Goal: Information Seeking & Learning: Learn about a topic

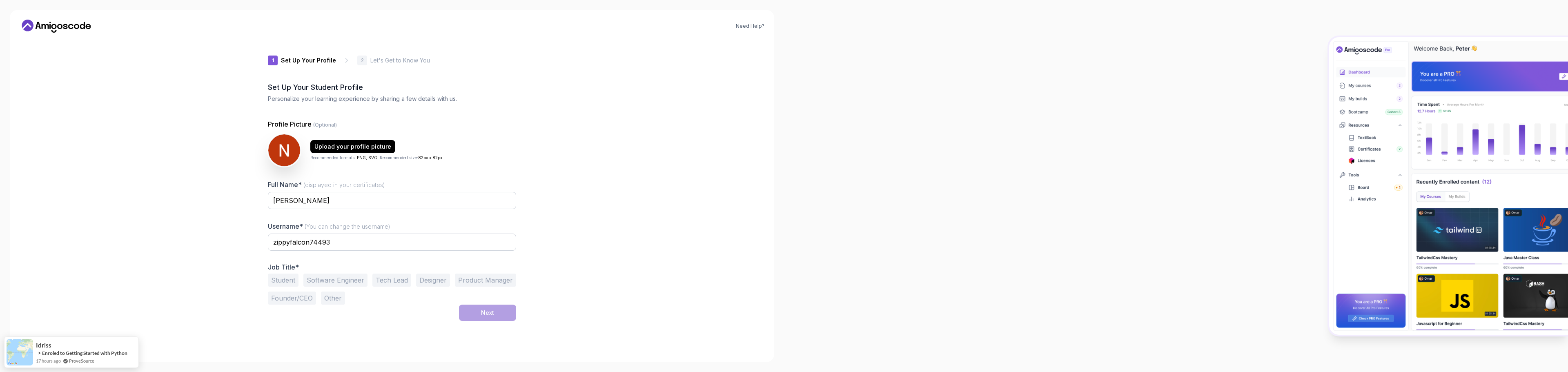
click at [503, 171] on div "Need Help? 1 Set Up Your Profile 1 Set Up Your Profile 2 Let's Get to Know You …" at bounding box center [392, 186] width 764 height 353
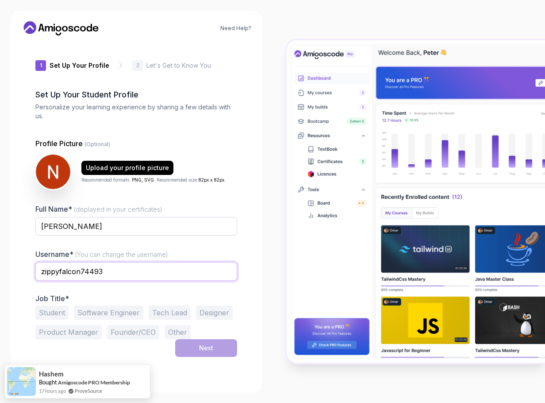
click at [135, 271] on input "zippyfalcon74493" at bounding box center [136, 271] width 202 height 19
drag, startPoint x: 110, startPoint y: 273, endPoint x: 25, endPoint y: 277, distance: 84.6
click at [25, 277] on div "1 Set Up Your Profile 1 Set Up Your Profile 2 Let's Get to Know You Set Up Your…" at bounding box center [136, 211] width 230 height 339
type input "د"
click at [208, 249] on div "Username* (You can change the username) nim" at bounding box center [136, 270] width 202 height 42
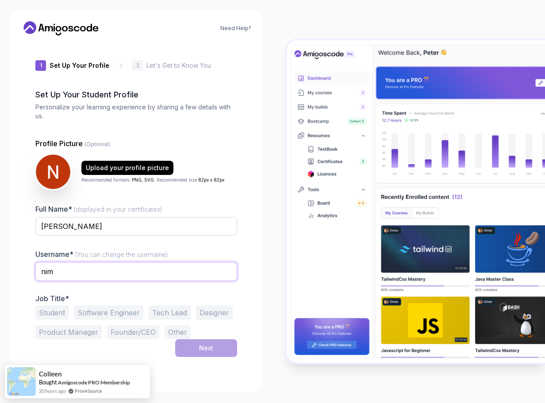
click at [116, 271] on input "nim" at bounding box center [136, 271] width 202 height 19
type input "nimat1234"
click at [183, 247] on div "Full Name* (displayed in your certificates) Nimatullah fathi Username* (You can…" at bounding box center [136, 271] width 202 height 135
click at [100, 229] on input "Nimatullah fathi" at bounding box center [136, 226] width 202 height 19
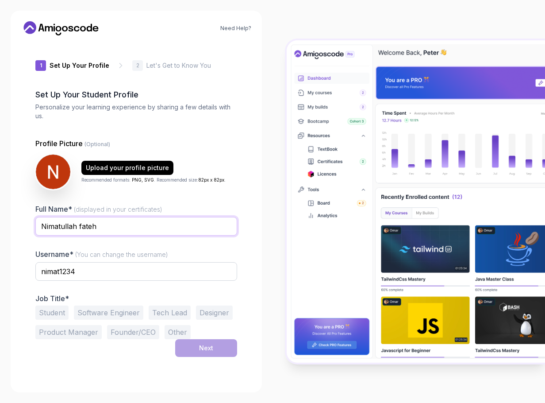
type input "Nimatullah fateh"
click at [206, 245] on div at bounding box center [136, 241] width 202 height 8
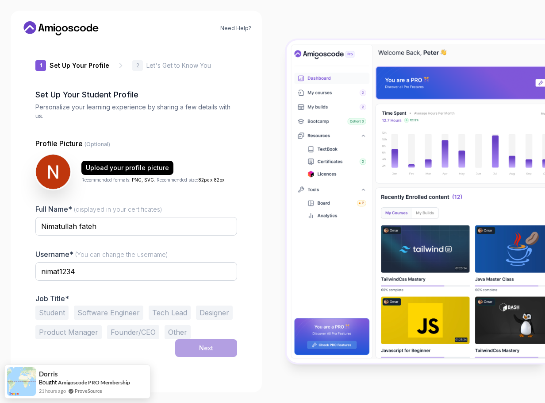
click at [163, 312] on button "Tech Lead" at bounding box center [170, 312] width 42 height 14
click at [129, 314] on button "Software Engineer" at bounding box center [108, 312] width 69 height 14
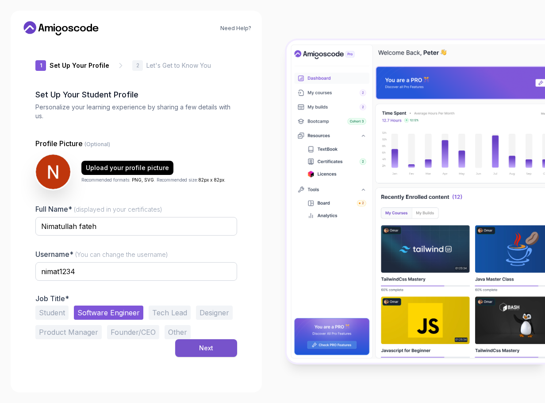
click at [216, 346] on button "Next" at bounding box center [206, 348] width 62 height 18
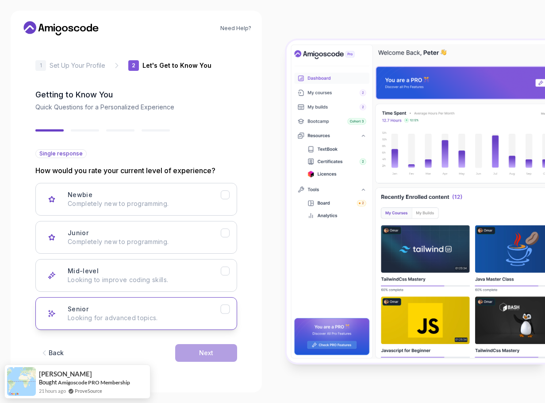
click at [224, 309] on icon "Senior" at bounding box center [225, 309] width 8 height 8
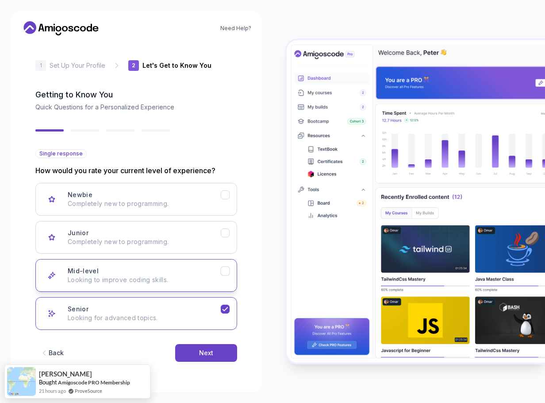
click at [227, 278] on button "Mid-level Looking to improve coding skills." at bounding box center [136, 275] width 202 height 33
click at [223, 308] on icon "Senior" at bounding box center [225, 309] width 8 height 8
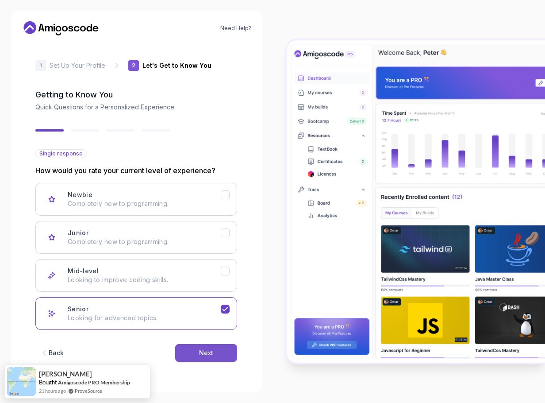
click at [223, 350] on button "Next" at bounding box center [206, 353] width 62 height 18
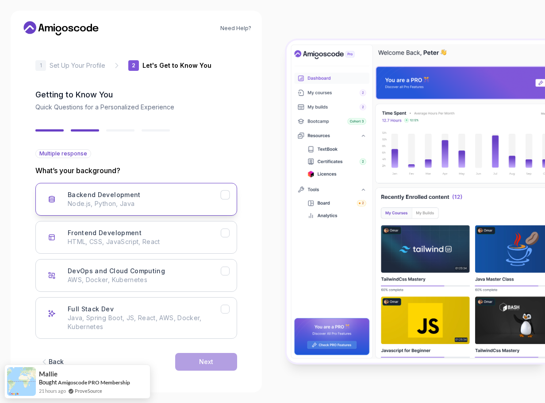
click at [222, 198] on icon "Backend Development" at bounding box center [225, 195] width 8 height 8
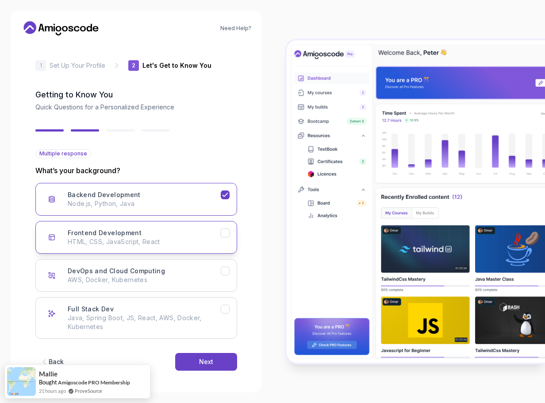
click at [220, 239] on p "HTML, CSS, JavaScript, React" at bounding box center [144, 241] width 153 height 9
click at [221, 233] on icon "Frontend Development" at bounding box center [225, 233] width 8 height 8
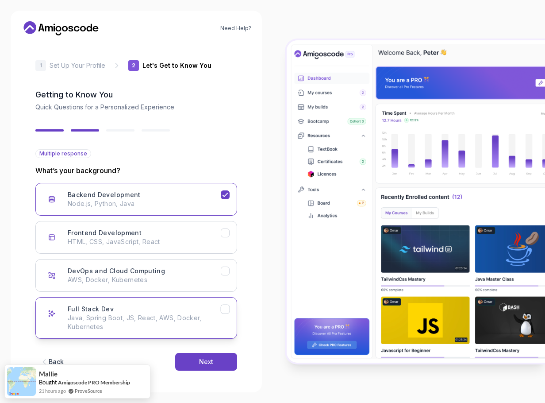
click at [226, 307] on icon "Full Stack Dev" at bounding box center [225, 309] width 8 height 8
click at [223, 193] on icon "Backend Development" at bounding box center [225, 195] width 8 height 8
click at [227, 192] on icon "Backend Development" at bounding box center [225, 195] width 8 height 8
click at [225, 311] on icon "Full Stack Dev" at bounding box center [225, 309] width 8 height 8
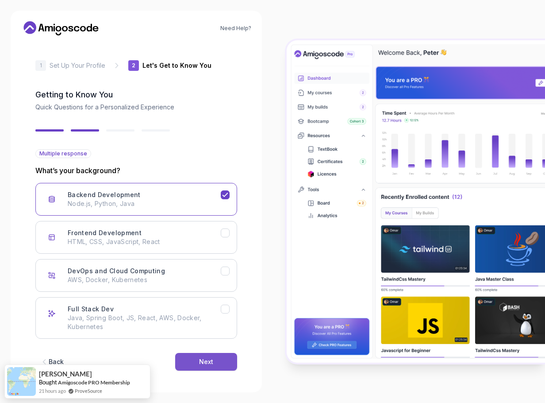
click at [216, 366] on button "Next" at bounding box center [206, 362] width 62 height 18
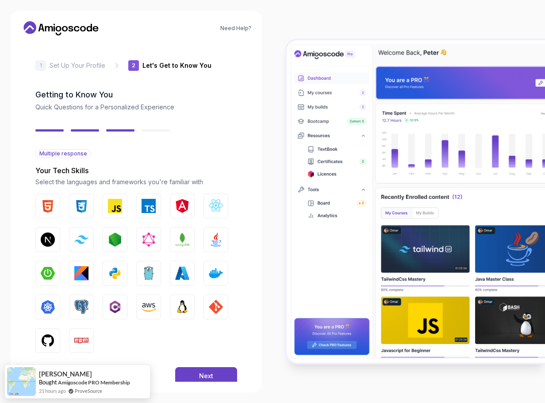
scroll to position [17, 0]
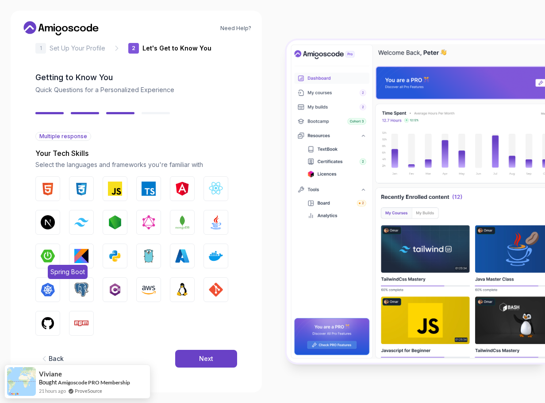
click at [51, 254] on img "button" at bounding box center [48, 256] width 14 height 14
click at [83, 292] on img "button" at bounding box center [81, 289] width 14 height 14
click at [217, 217] on img "button" at bounding box center [216, 222] width 14 height 14
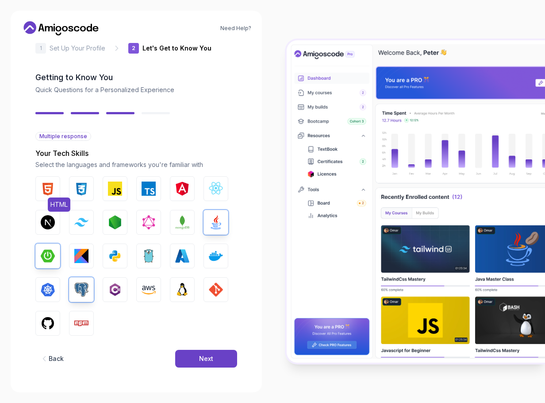
click at [53, 192] on img "button" at bounding box center [48, 188] width 14 height 14
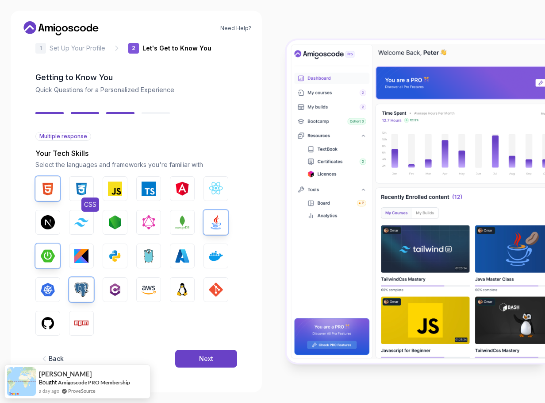
click at [77, 186] on img "button" at bounding box center [81, 188] width 14 height 14
click at [214, 288] on img "button" at bounding box center [216, 289] width 14 height 14
click at [175, 221] on button "MongoDB" at bounding box center [182, 222] width 25 height 25
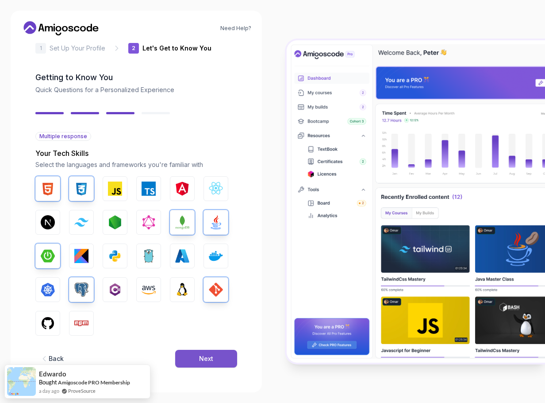
click at [216, 361] on button "Next" at bounding box center [206, 359] width 62 height 18
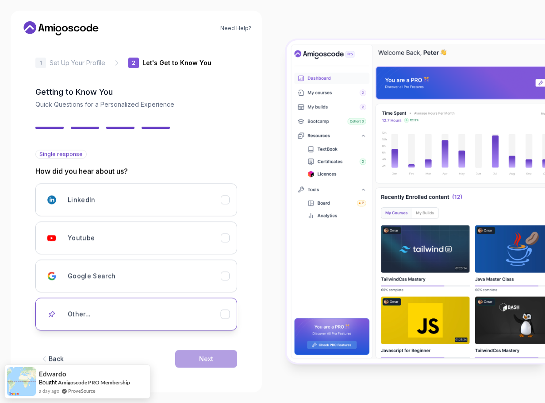
scroll to position [0, 0]
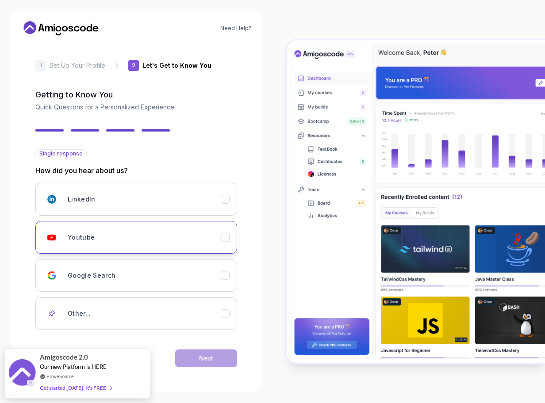
click at [224, 238] on icon "Youtube" at bounding box center [225, 237] width 8 height 8
click at [226, 277] on icon "Google Search" at bounding box center [225, 275] width 8 height 8
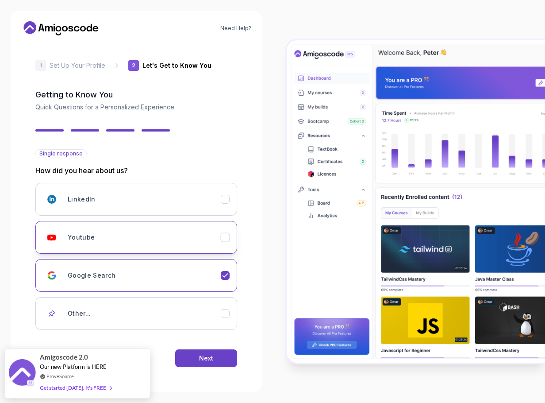
click at [221, 236] on div "Youtube" at bounding box center [225, 237] width 9 height 9
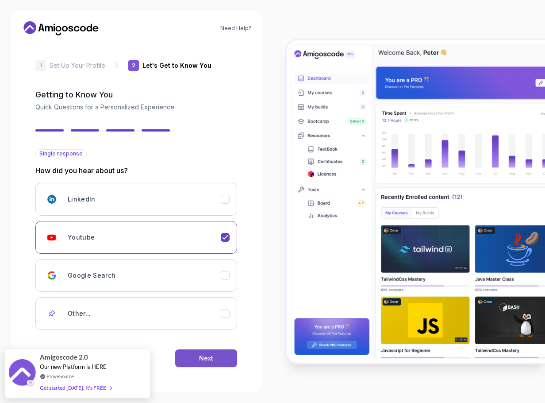
click at [226, 358] on button "Next" at bounding box center [206, 358] width 62 height 18
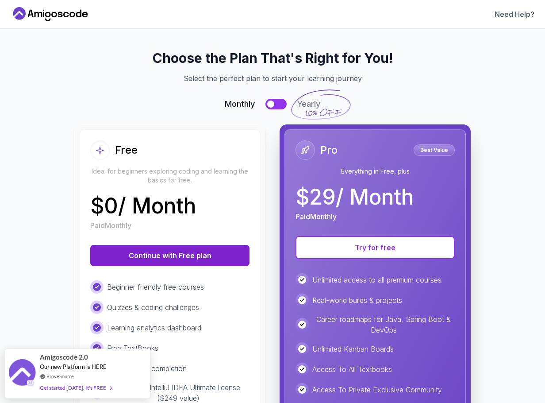
click at [174, 258] on button "Continue with Free plan" at bounding box center [169, 255] width 159 height 21
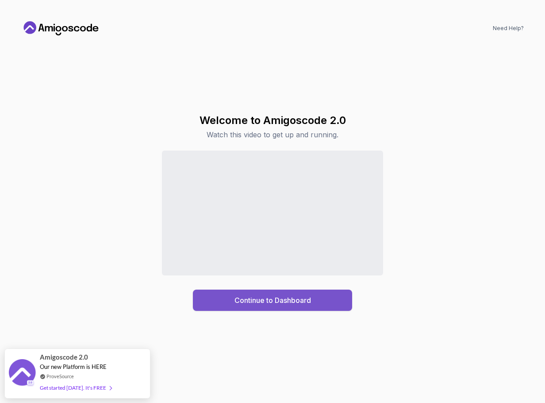
click at [297, 295] on div "Continue to Dashboard" at bounding box center [273, 300] width 77 height 11
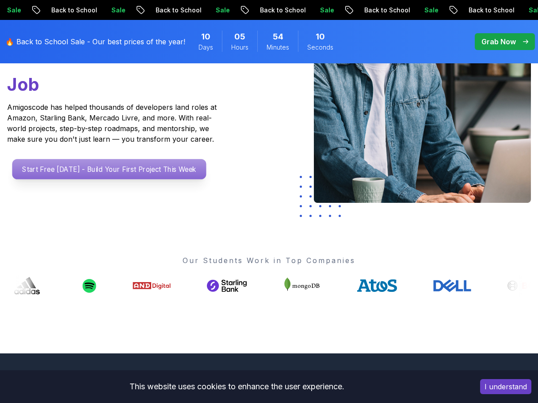
click at [81, 172] on p "Start Free Today - Build Your First Project This Week" at bounding box center [109, 169] width 194 height 20
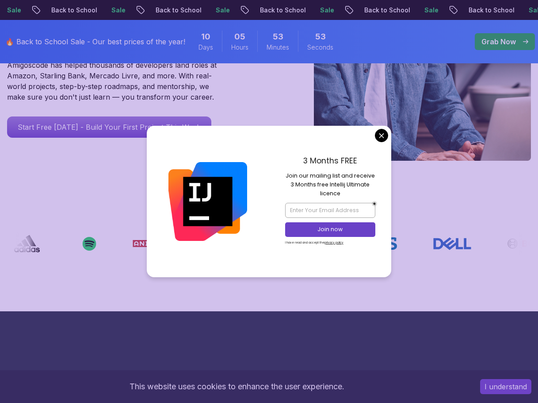
scroll to position [221, 0]
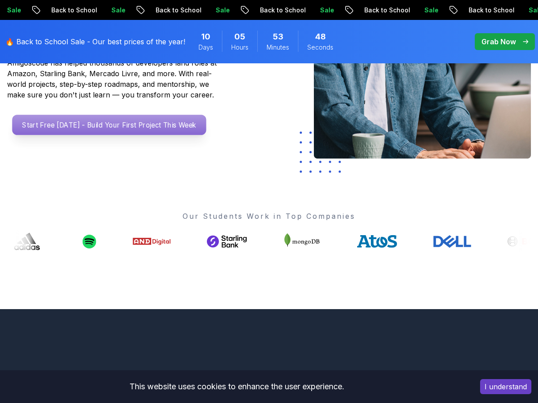
click at [138, 125] on p "Start Free Today - Build Your First Project This Week" at bounding box center [109, 125] width 194 height 20
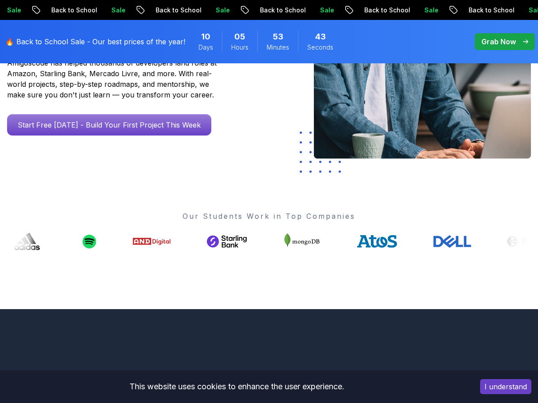
click at [459, 8] on p "Back to School" at bounding box center [489, 10] width 60 height 9
click at [318, 5] on div "Sale Back to School Sale Back to School Sale Back to School Sale Back to School…" at bounding box center [269, 10] width 538 height 20
click at [355, 25] on div "🔥 Back to School Sale - Our best prices of the year! 10 Days 05 Hours 53 Minute…" at bounding box center [269, 41] width 538 height 43
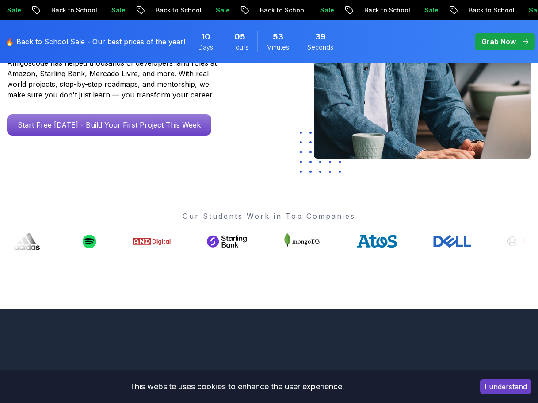
click at [388, 58] on div "🔥 Back to School Sale - Our best prices of the year! 10 Days 05 Hours 53 Minute…" at bounding box center [269, 41] width 538 height 43
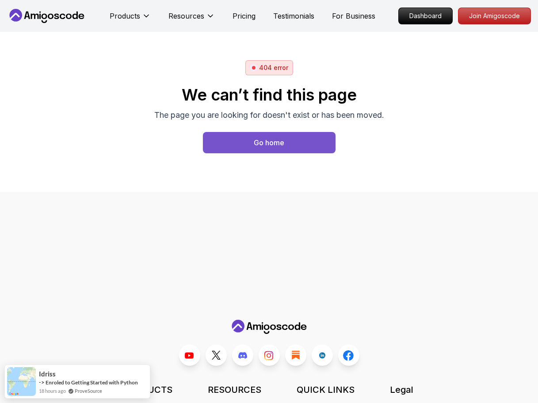
click at [288, 144] on button "Go home" at bounding box center [269, 142] width 133 height 21
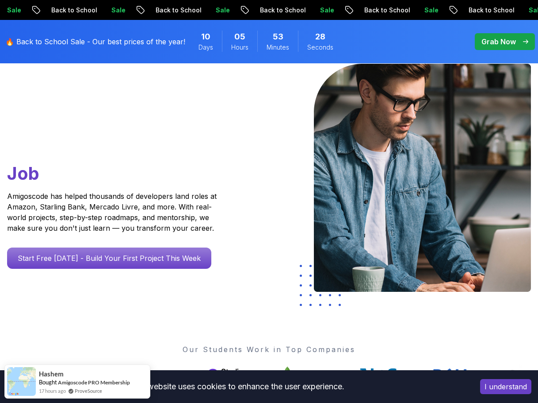
scroll to position [133, 0]
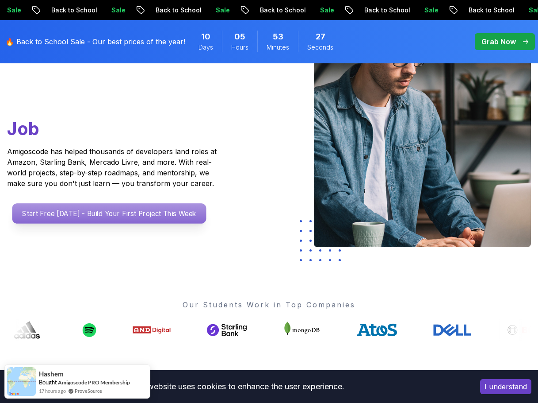
click at [137, 213] on p "Start Free Today - Build Your First Project This Week" at bounding box center [109, 213] width 194 height 20
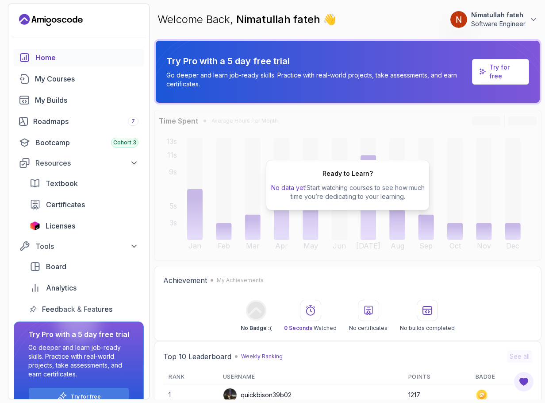
click at [517, 20] on p "Software Engineer" at bounding box center [498, 23] width 54 height 9
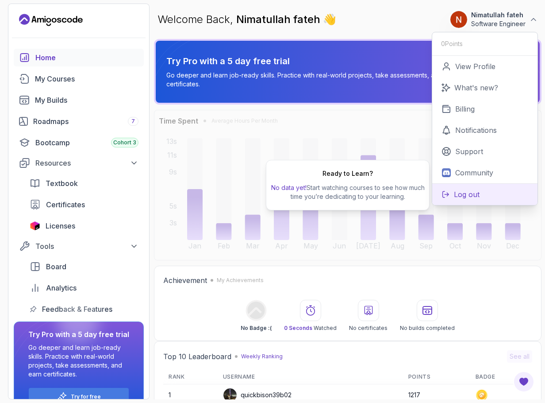
click at [479, 191] on p "Log out" at bounding box center [467, 194] width 26 height 11
click at [471, 192] on p "Log out" at bounding box center [467, 194] width 26 height 11
click at [298, 187] on span "No data yet!" at bounding box center [288, 188] width 35 height 8
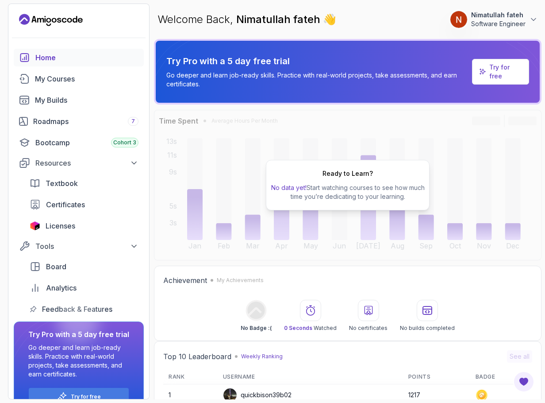
click at [488, 16] on p "Nimatullah fateh" at bounding box center [498, 15] width 54 height 9
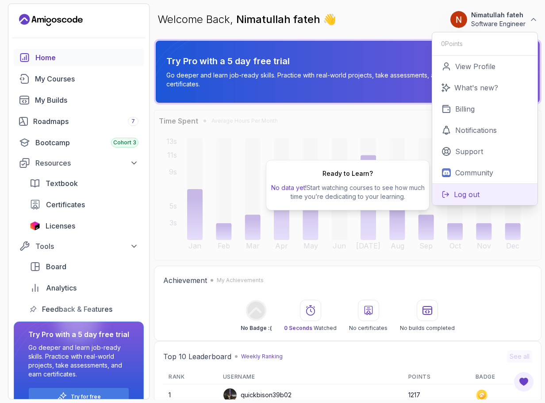
click at [481, 198] on button "Log out" at bounding box center [484, 194] width 105 height 22
click at [377, 22] on div "Welcome Back, Nimatullah fateh 👋 0 Points 1 Nimatullah fateh Software Engineer …" at bounding box center [348, 20] width 388 height 32
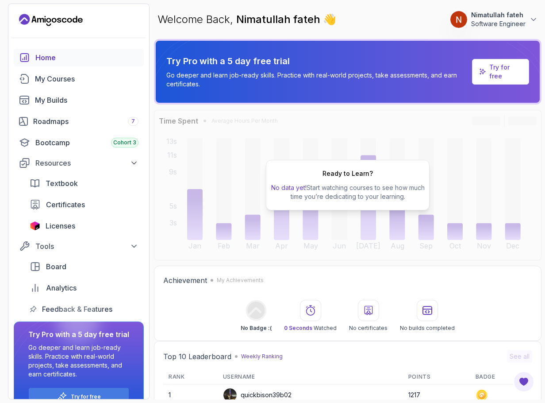
click at [509, 21] on p "Software Engineer" at bounding box center [498, 23] width 54 height 9
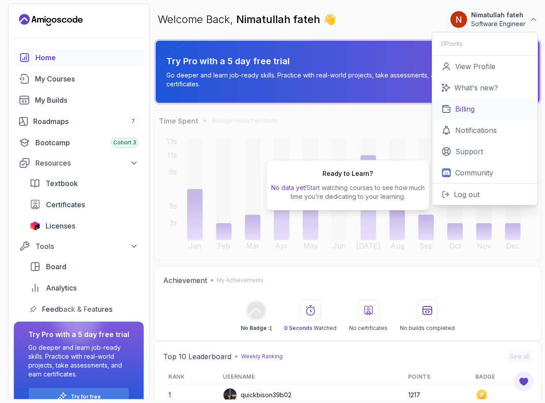
click at [477, 112] on link "Billing" at bounding box center [484, 108] width 105 height 21
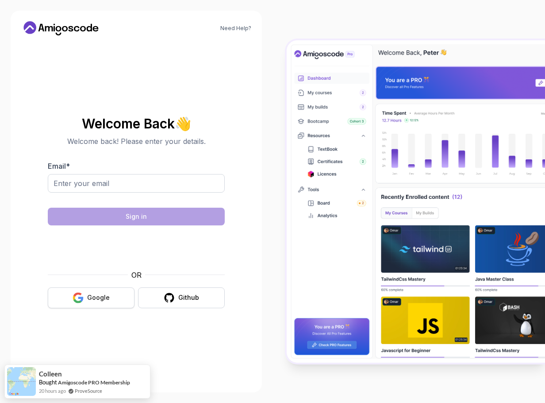
click at [83, 292] on icon "button" at bounding box center [78, 297] width 11 height 11
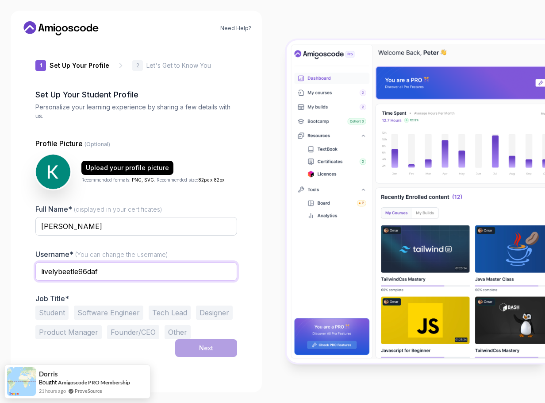
drag, startPoint x: 116, startPoint y: 269, endPoint x: 3, endPoint y: 279, distance: 114.1
click at [3, 279] on div "Need Help? 1 Set Up Your Profile 1 Set Up Your Profile 2 Let's Get to Know You …" at bounding box center [136, 201] width 273 height 403
type input "khalid1243"
click at [117, 314] on button "Software Engineer" at bounding box center [108, 312] width 69 height 14
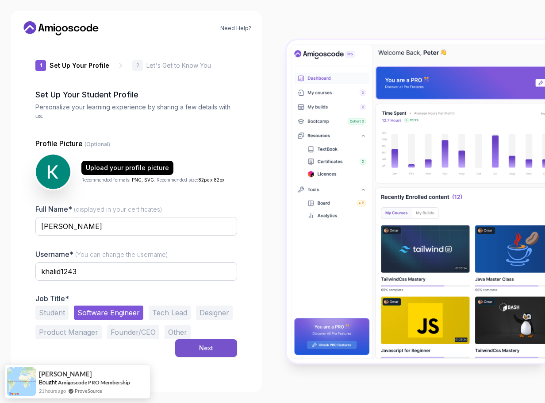
click at [198, 347] on button "Next" at bounding box center [206, 348] width 62 height 18
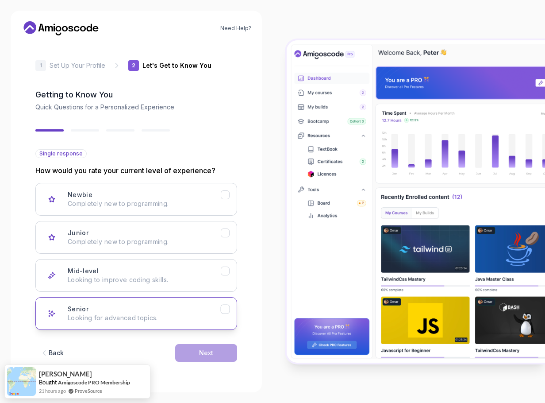
click at [225, 309] on icon "Senior" at bounding box center [225, 309] width 8 height 8
click at [218, 349] on button "Next" at bounding box center [206, 353] width 62 height 18
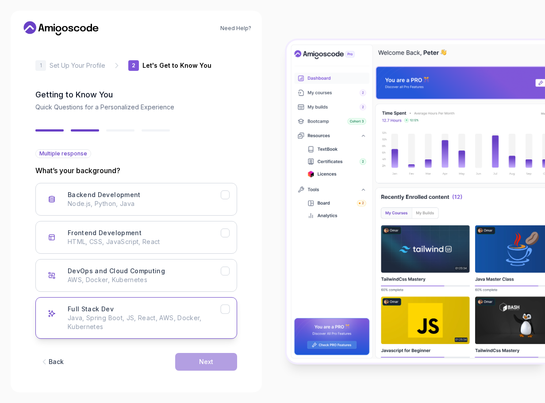
click at [224, 306] on icon "Full Stack Dev" at bounding box center [225, 309] width 8 height 8
click at [218, 365] on button "Next" at bounding box center [206, 362] width 62 height 18
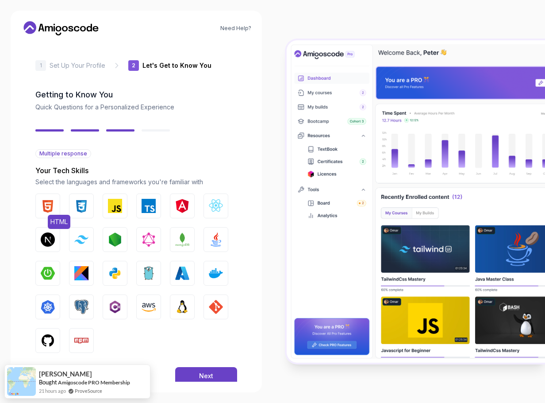
click at [46, 209] on img "button" at bounding box center [48, 206] width 14 height 14
click at [82, 205] on img "button" at bounding box center [81, 206] width 14 height 14
click at [113, 213] on button "JavaScript" at bounding box center [115, 205] width 25 height 25
click at [153, 208] on img "button" at bounding box center [149, 206] width 14 height 14
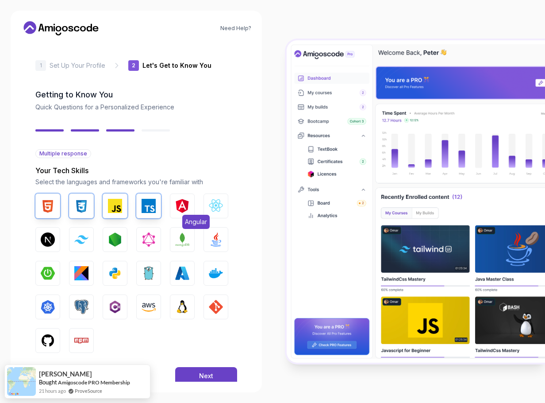
click at [180, 211] on img "button" at bounding box center [182, 206] width 14 height 14
click at [217, 205] on img "button" at bounding box center [216, 206] width 14 height 14
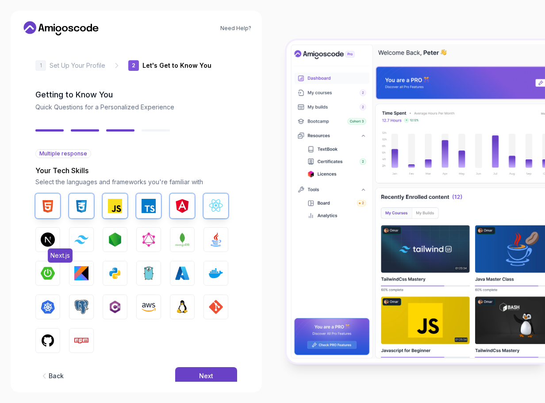
click at [51, 240] on img "button" at bounding box center [48, 239] width 14 height 14
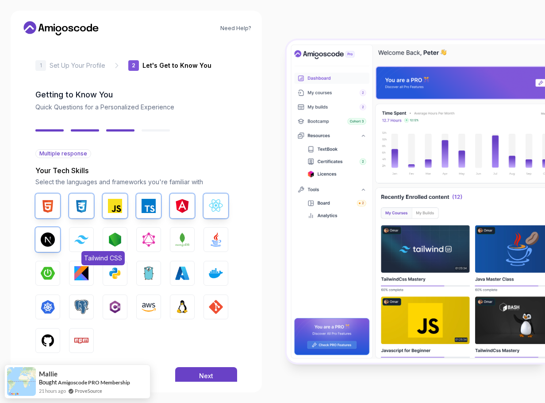
click at [76, 236] on img "button" at bounding box center [81, 239] width 14 height 8
click at [113, 243] on img "button" at bounding box center [115, 239] width 14 height 14
click at [147, 240] on img "button" at bounding box center [149, 239] width 14 height 14
click at [177, 241] on img "button" at bounding box center [182, 239] width 14 height 14
click at [209, 242] on img "button" at bounding box center [216, 239] width 14 height 14
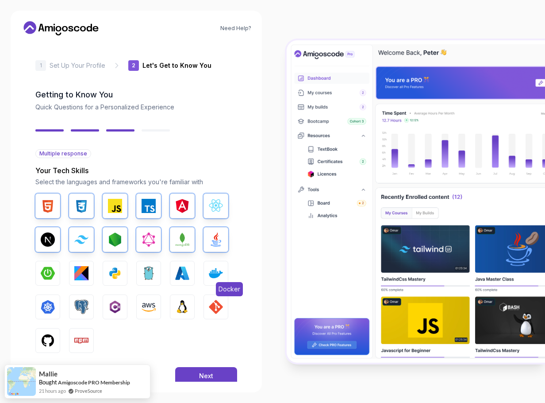
click at [215, 267] on img "button" at bounding box center [216, 273] width 14 height 14
click at [48, 274] on img "button" at bounding box center [48, 273] width 14 height 14
click at [49, 311] on img "button" at bounding box center [48, 307] width 14 height 14
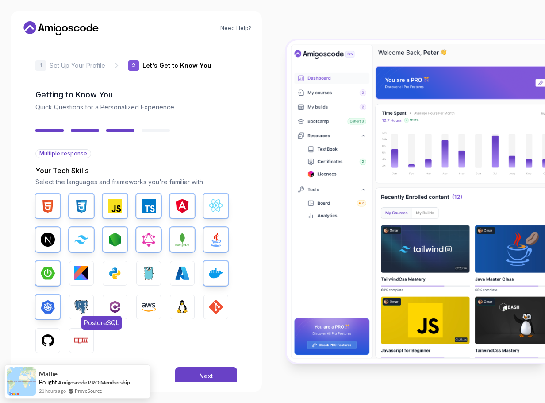
click at [85, 311] on img "button" at bounding box center [81, 307] width 14 height 14
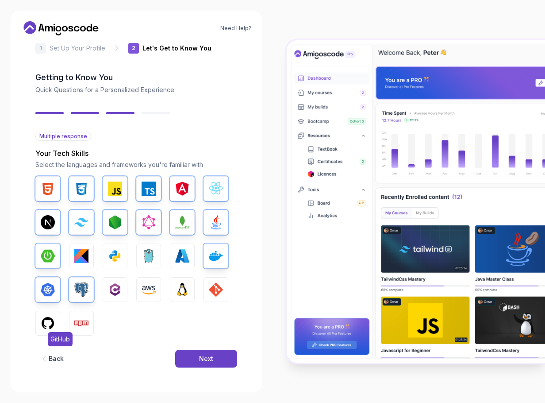
click at [42, 324] on img "button" at bounding box center [48, 323] width 14 height 14
click at [78, 323] on img "button" at bounding box center [81, 323] width 14 height 14
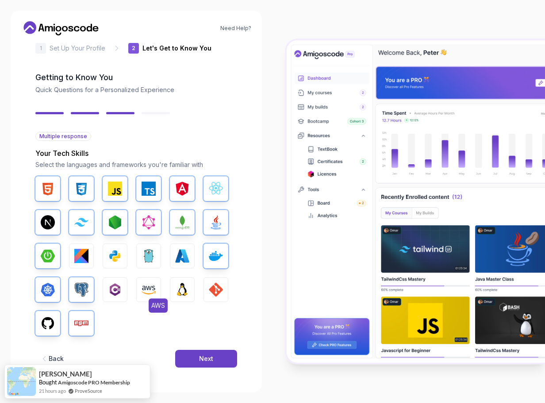
click at [158, 288] on button "AWS" at bounding box center [148, 289] width 25 height 25
click at [184, 285] on img "button" at bounding box center [182, 289] width 14 height 14
click at [209, 288] on img "button" at bounding box center [216, 289] width 14 height 14
click at [168, 261] on div "HTML CSS JavaScript TypeScript Angular React.js Next.js Tailwind CSS Node.js Gr…" at bounding box center [136, 255] width 202 height 159
click at [181, 258] on img "button" at bounding box center [182, 256] width 14 height 14
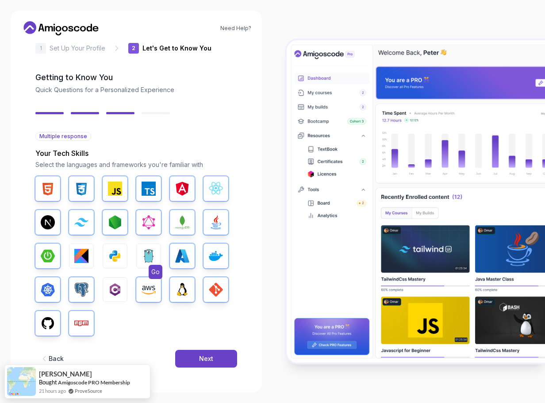
click at [155, 252] on img "button" at bounding box center [149, 256] width 14 height 14
click at [213, 357] on button "Next" at bounding box center [206, 359] width 62 height 18
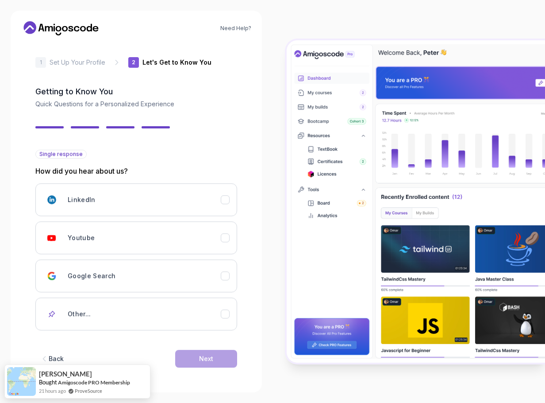
scroll to position [0, 0]
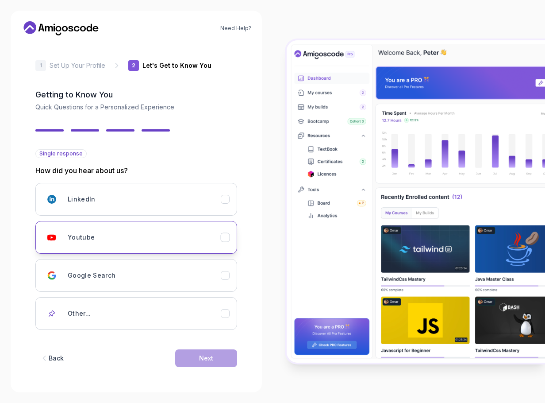
click at [226, 237] on icon "Youtube" at bounding box center [225, 237] width 5 height 4
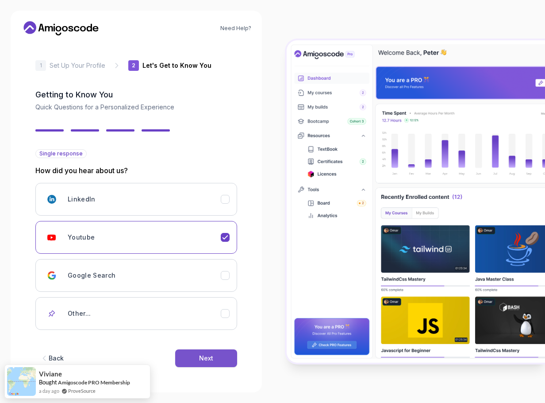
click at [227, 355] on button "Next" at bounding box center [206, 358] width 62 height 18
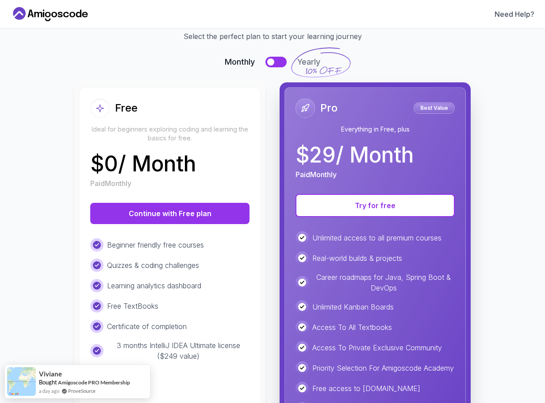
scroll to position [44, 0]
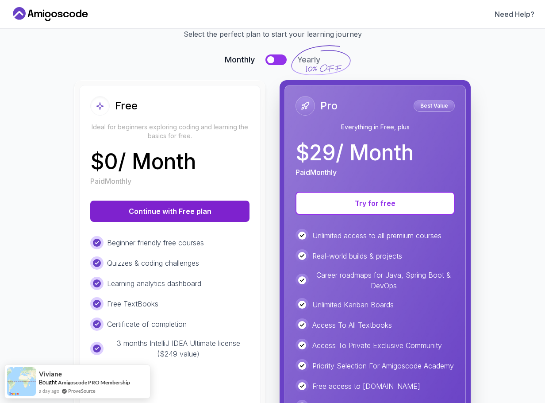
click at [173, 212] on button "Continue with Free plan" at bounding box center [169, 210] width 159 height 21
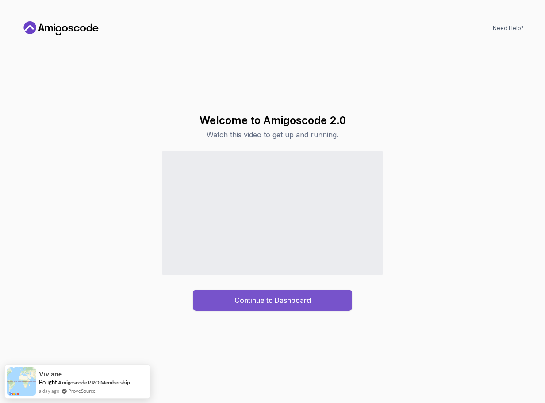
click at [300, 307] on button "Continue to Dashboard" at bounding box center [272, 299] width 159 height 21
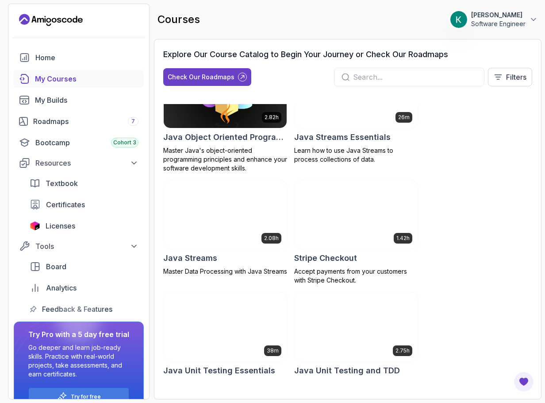
scroll to position [1283, 0]
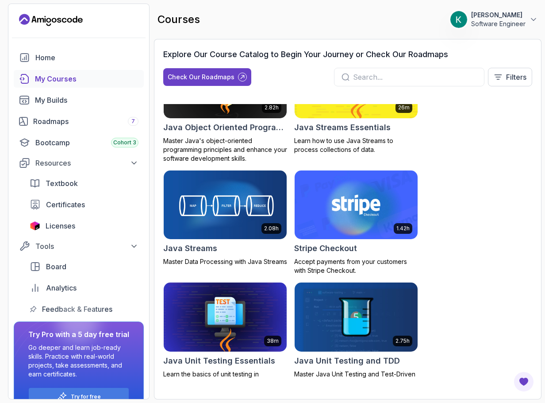
click at [416, 82] on input "text" at bounding box center [415, 77] width 124 height 11
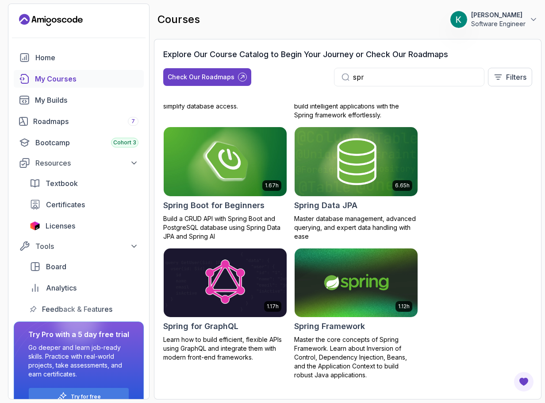
scroll to position [228, 0]
drag, startPoint x: 403, startPoint y: 74, endPoint x: 332, endPoint y: 77, distance: 70.8
click at [332, 77] on div "Check Our Roadmaps spring Filters" at bounding box center [347, 77] width 369 height 19
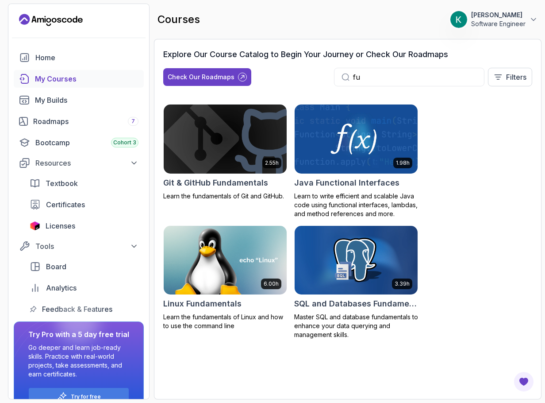
type input "f"
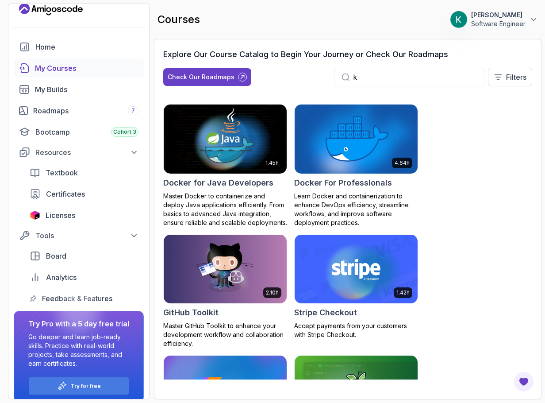
scroll to position [19, 0]
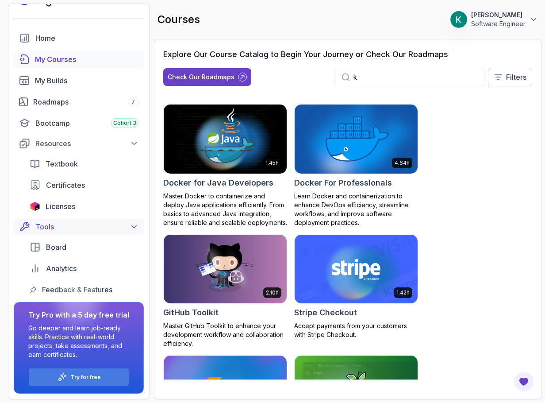
type input "k"
click at [139, 227] on button "Tools" at bounding box center [79, 227] width 130 height 16
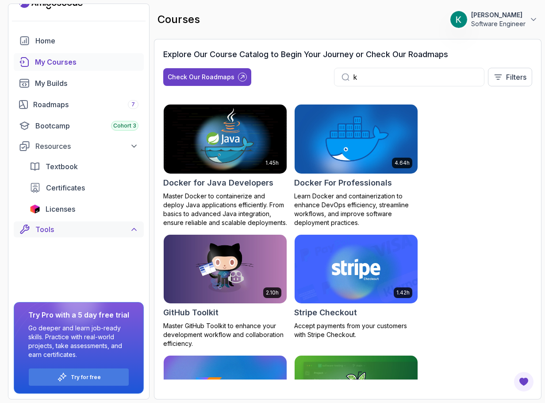
scroll to position [0, 0]
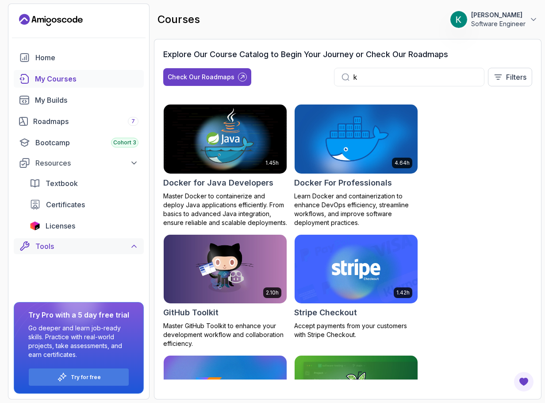
click at [132, 244] on icon at bounding box center [134, 246] width 9 height 9
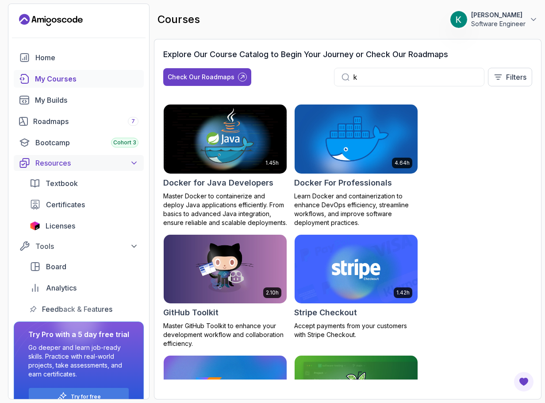
click at [140, 164] on button "Resources" at bounding box center [79, 163] width 130 height 16
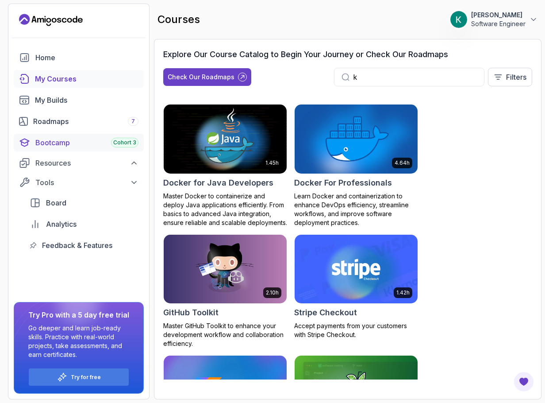
click at [125, 146] on div "Cohort 3" at bounding box center [124, 143] width 27 height 10
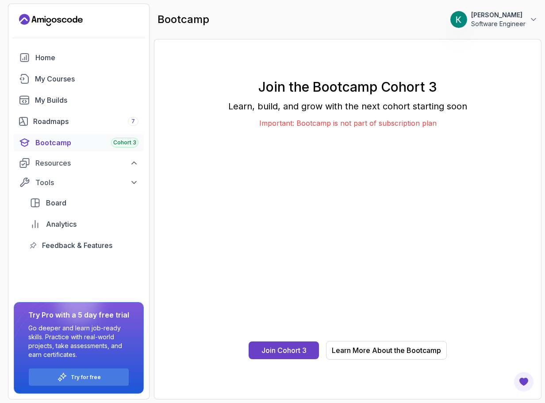
click at [68, 89] on div "Home My Courses My Builds Roadmaps 7 Bootcamp Cohort 3 Resources Tools Board An…" at bounding box center [79, 151] width 130 height 205
click at [67, 74] on div "My Courses" at bounding box center [87, 78] width 104 height 11
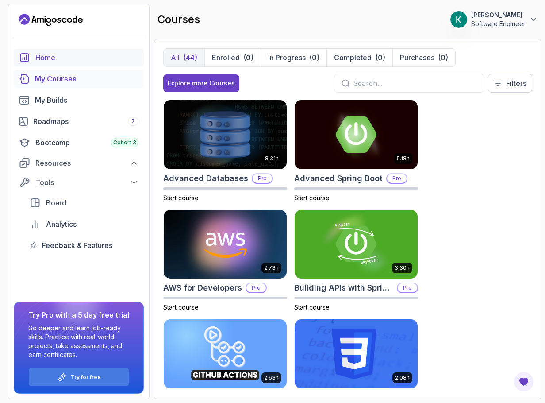
click at [41, 64] on link "Home" at bounding box center [79, 58] width 130 height 18
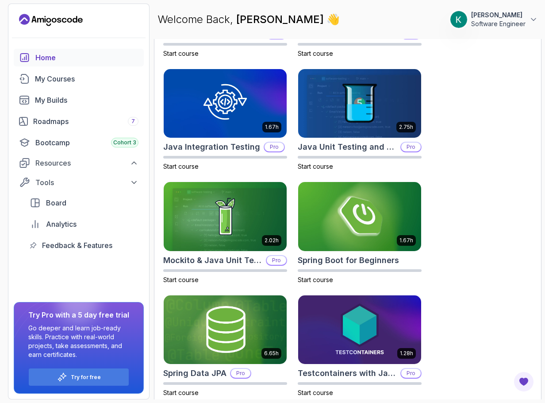
scroll to position [588, 0]
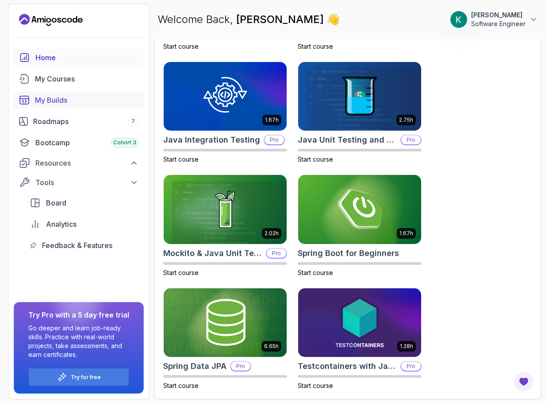
click at [71, 104] on div "My Builds" at bounding box center [87, 100] width 104 height 11
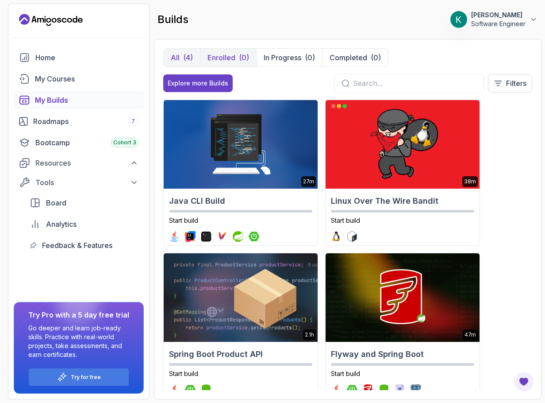
click at [222, 59] on p "Enrolled" at bounding box center [222, 57] width 28 height 11
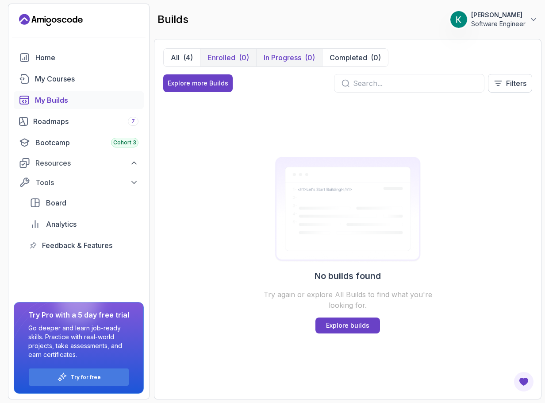
click at [277, 53] on p "In Progress" at bounding box center [283, 57] width 38 height 11
click at [337, 55] on p "Completed" at bounding box center [349, 57] width 38 height 11
click at [188, 57] on div "(4)" at bounding box center [188, 57] width 10 height 11
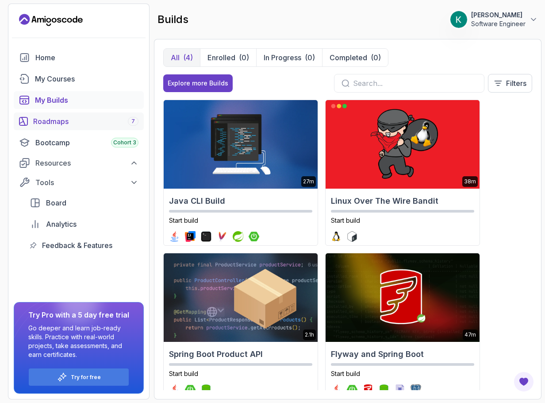
click at [62, 121] on div "Roadmaps 7" at bounding box center [85, 121] width 105 height 11
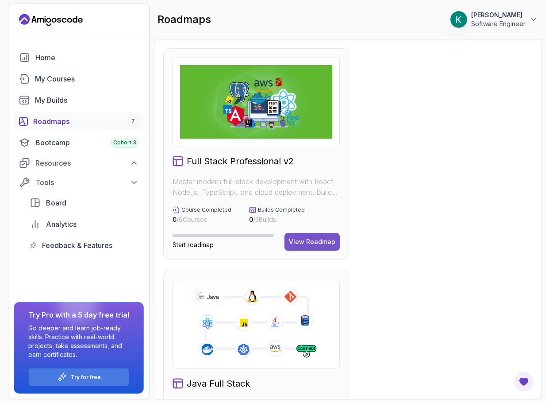
click at [327, 241] on div "View Roadmap" at bounding box center [312, 241] width 46 height 9
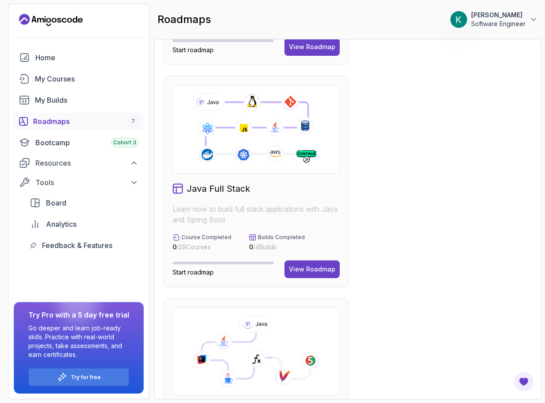
scroll to position [221, 0]
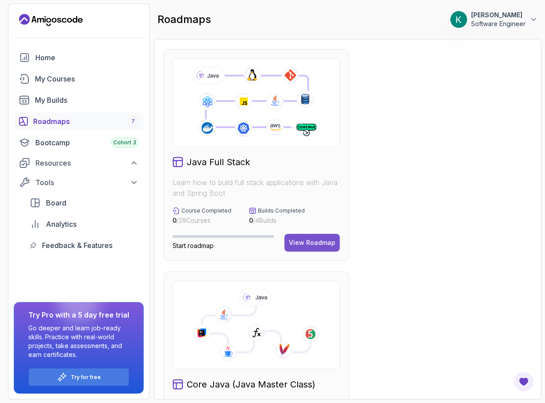
click at [310, 241] on div "View Roadmap" at bounding box center [312, 242] width 46 height 9
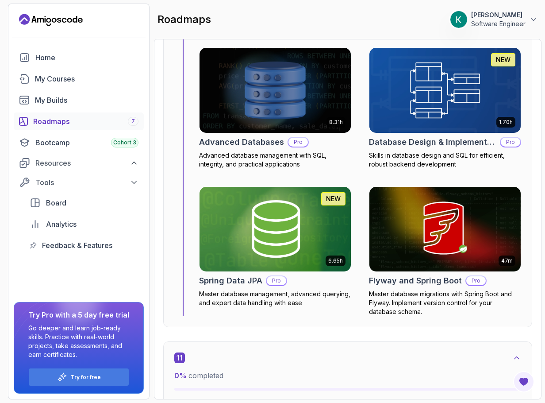
scroll to position [3858, 0]
